Goal: Information Seeking & Learning: Understand process/instructions

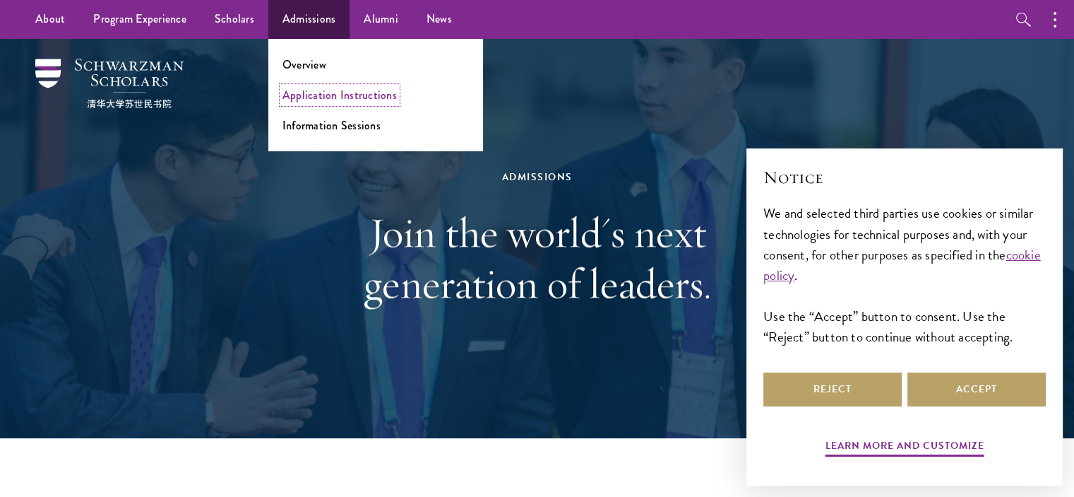
click at [309, 98] on link "Application Instructions" at bounding box center [340, 95] width 114 height 16
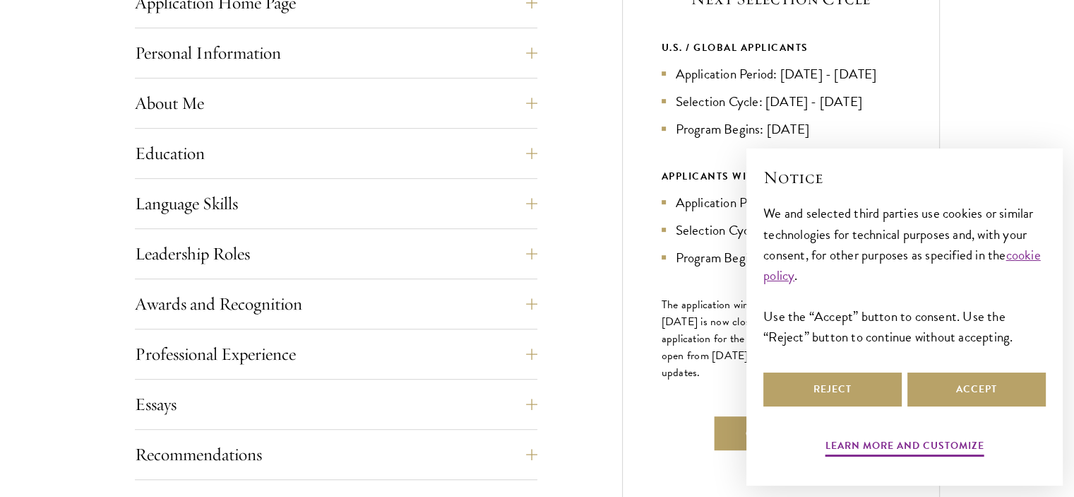
scroll to position [649, 0]
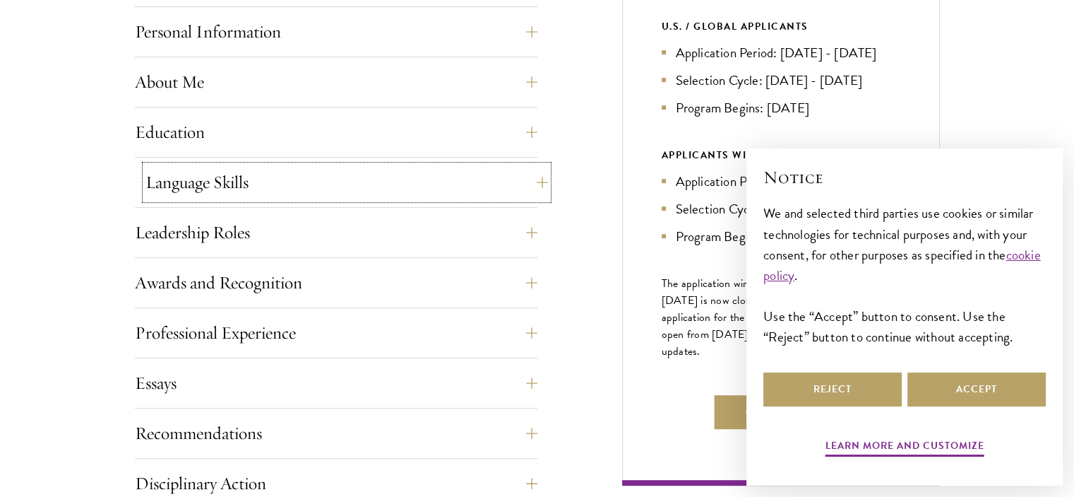
click at [531, 180] on button "Language Skills" at bounding box center [347, 182] width 403 height 34
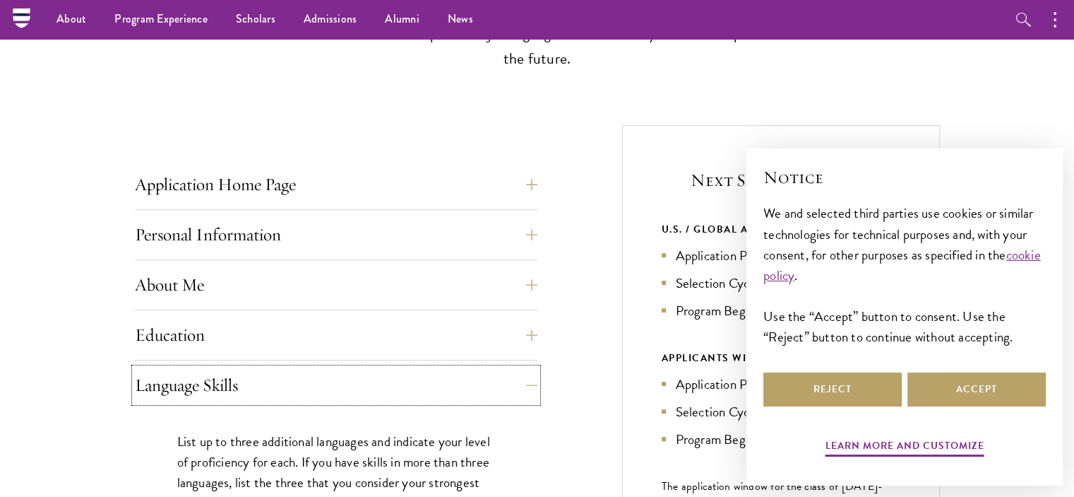
scroll to position [416, 0]
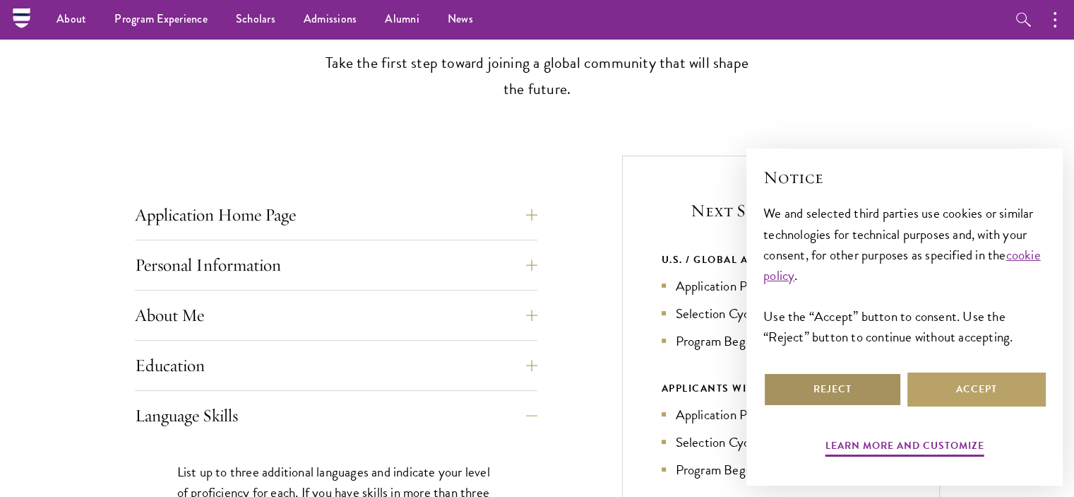
click at [866, 386] on button "Reject" at bounding box center [833, 389] width 138 height 34
